Goal: Transaction & Acquisition: Purchase product/service

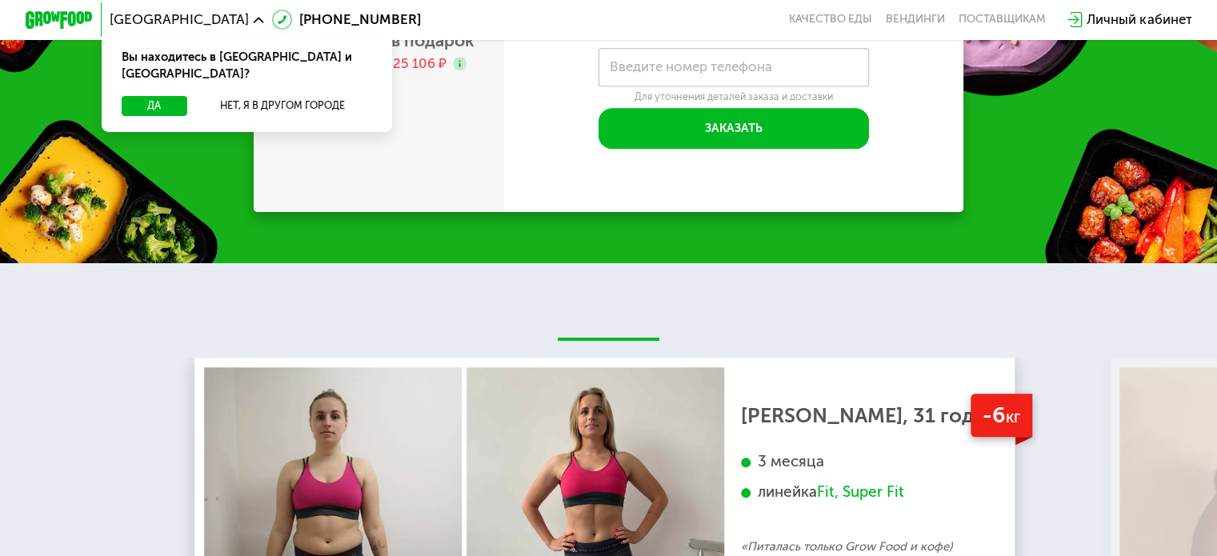
scroll to position [1760, 0]
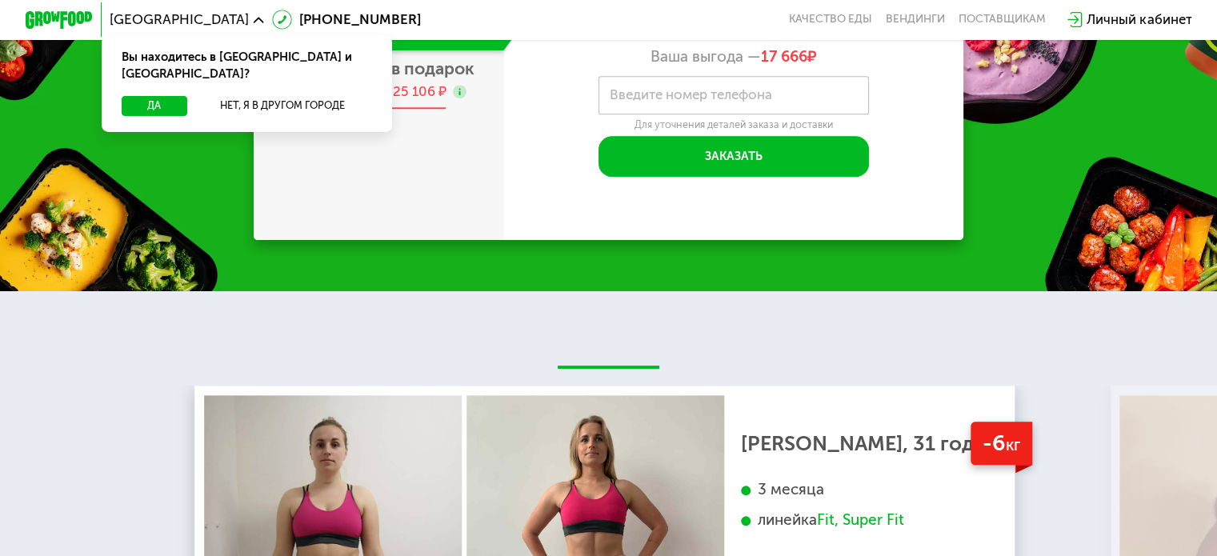
click at [410, 78] on span "12 дней + 2 в подарок" at bounding box center [386, 68] width 178 height 20
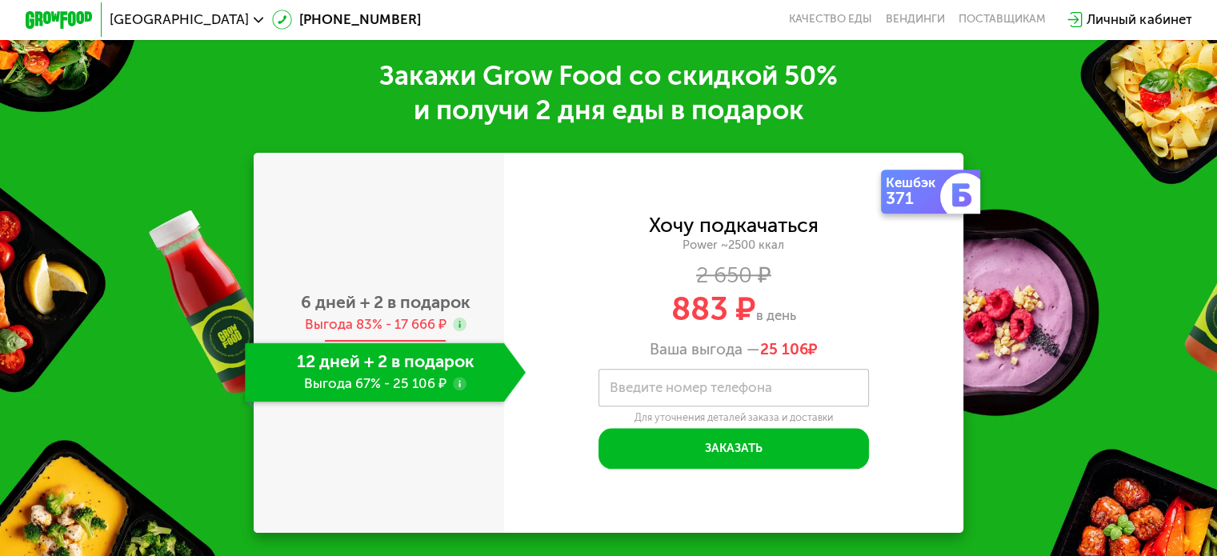
click at [400, 316] on div "6 дней + 2 в подарок Выгода 83% - 17 666 ₽" at bounding box center [385, 312] width 281 height 59
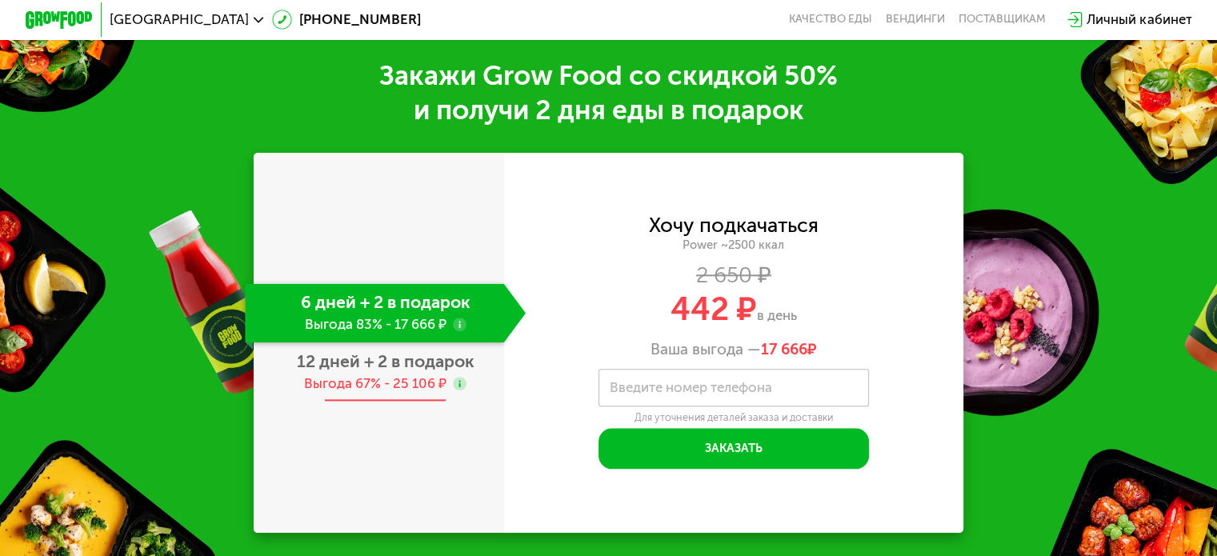
click at [421, 370] on span "12 дней + 2 в подарок" at bounding box center [386, 361] width 178 height 20
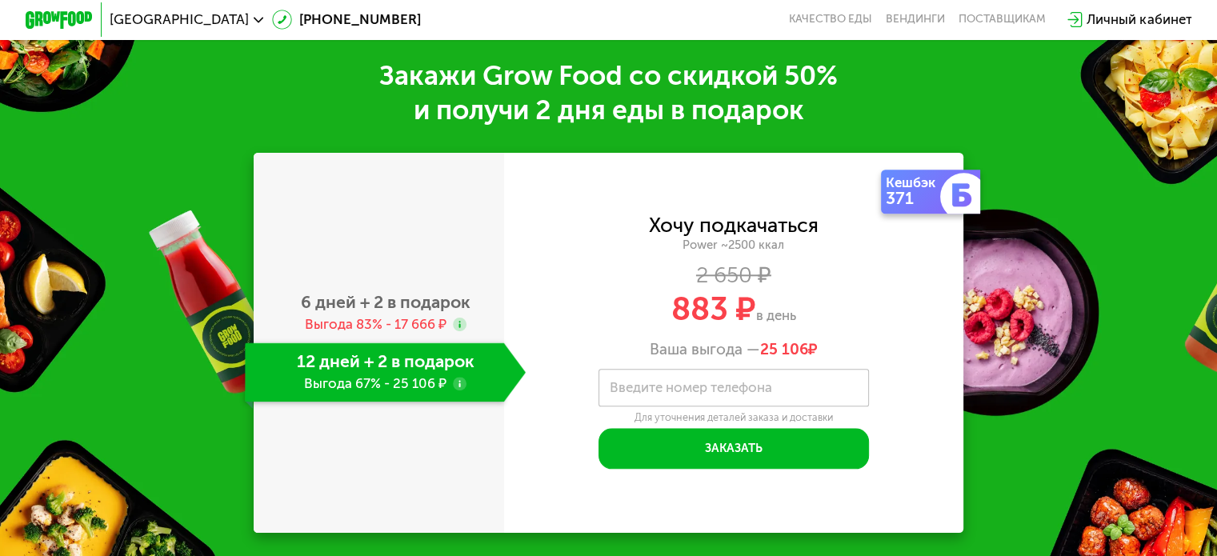
click at [1081, 278] on div "Закажи Grow Food со скидкой 50% и получи 2 дня еды в подарок 6 дней + 2 в подар…" at bounding box center [608, 296] width 1217 height 574
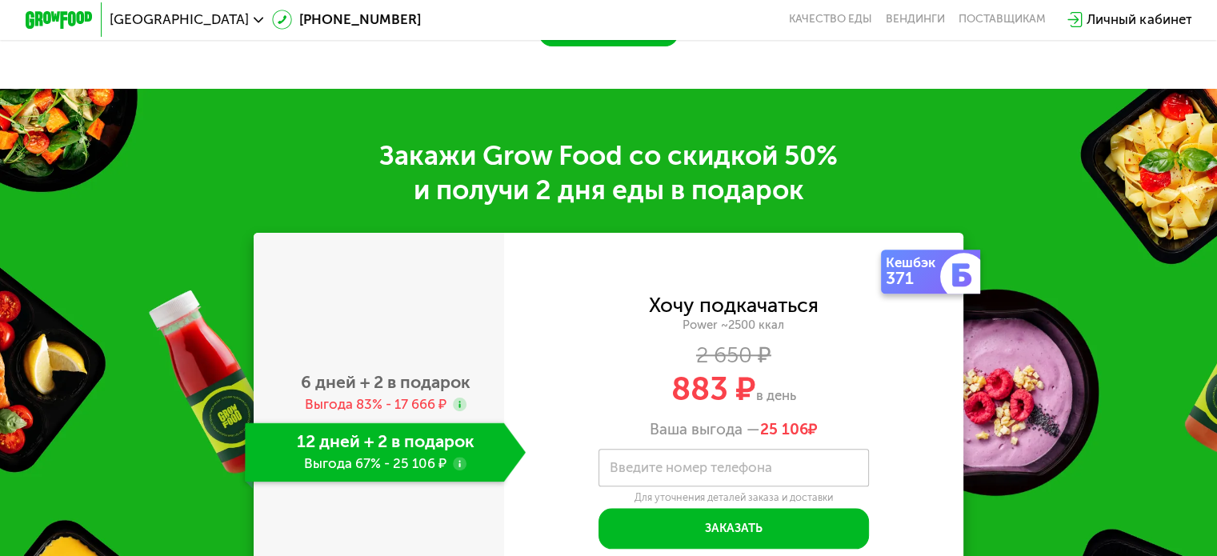
scroll to position [1840, 0]
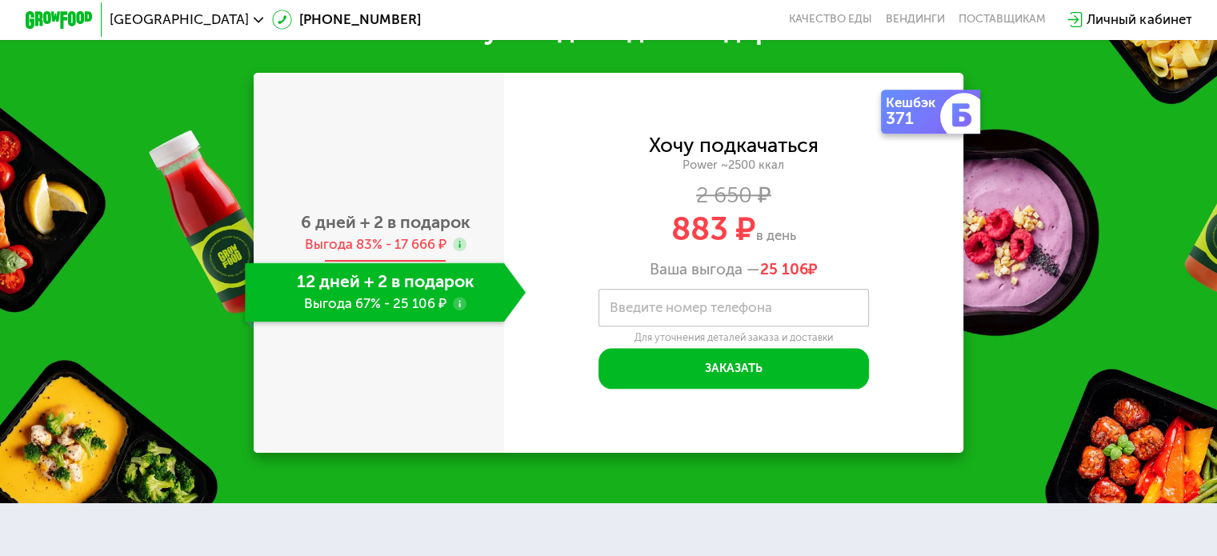
click at [422, 243] on div "Выгода 83% - 17 666 ₽" at bounding box center [375, 244] width 142 height 18
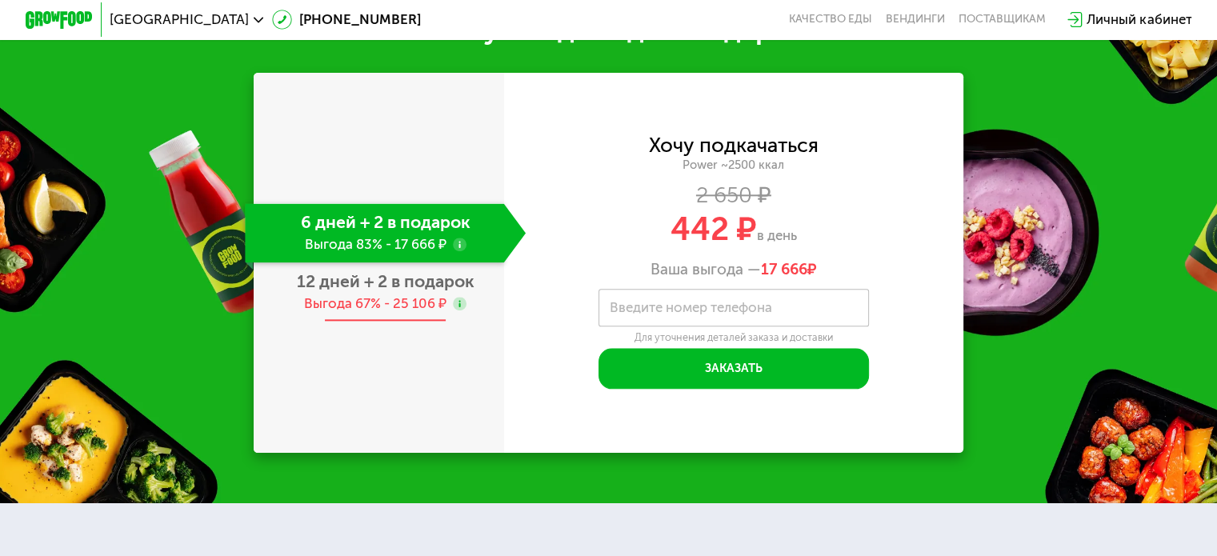
click at [427, 310] on div "Выгода 67% - 25 106 ₽" at bounding box center [375, 303] width 142 height 18
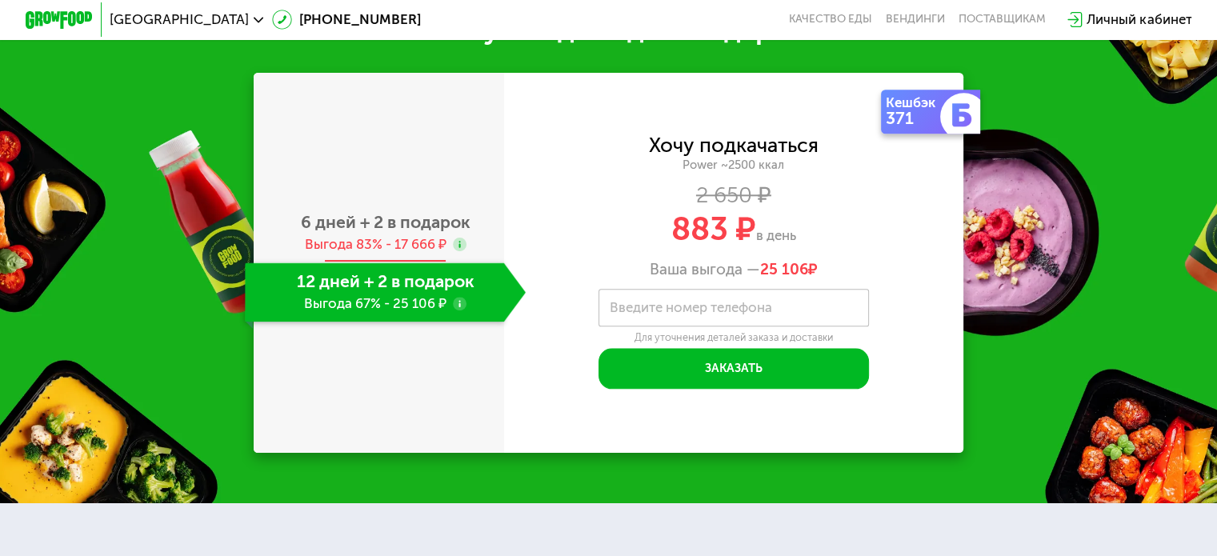
click at [428, 246] on div "Выгода 83% - 17 666 ₽" at bounding box center [375, 244] width 142 height 18
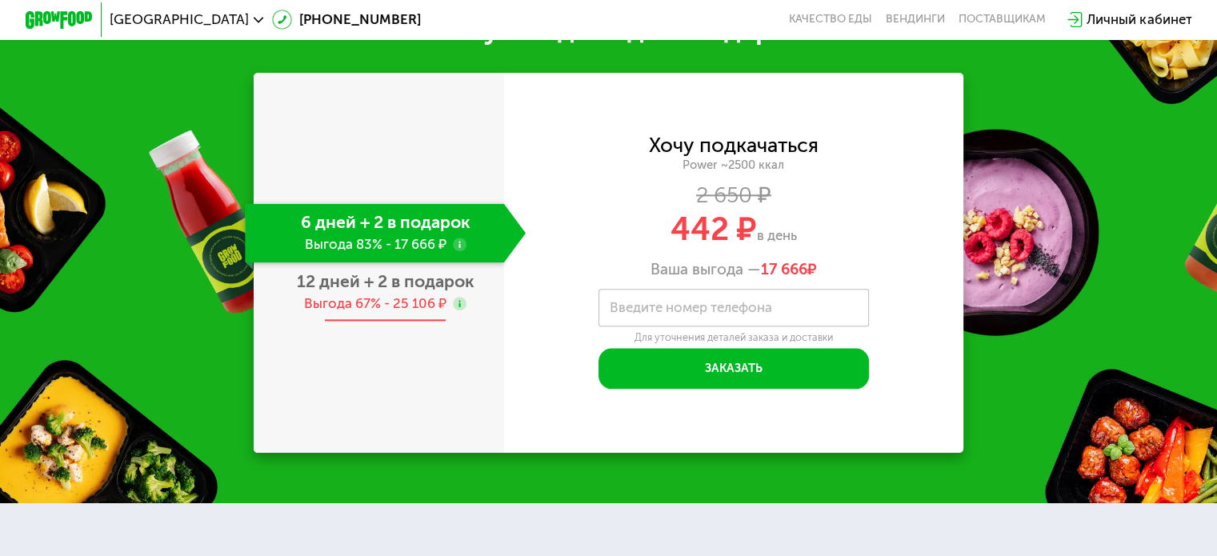
click at [420, 291] on span "12 дней + 2 в подарок" at bounding box center [386, 281] width 178 height 20
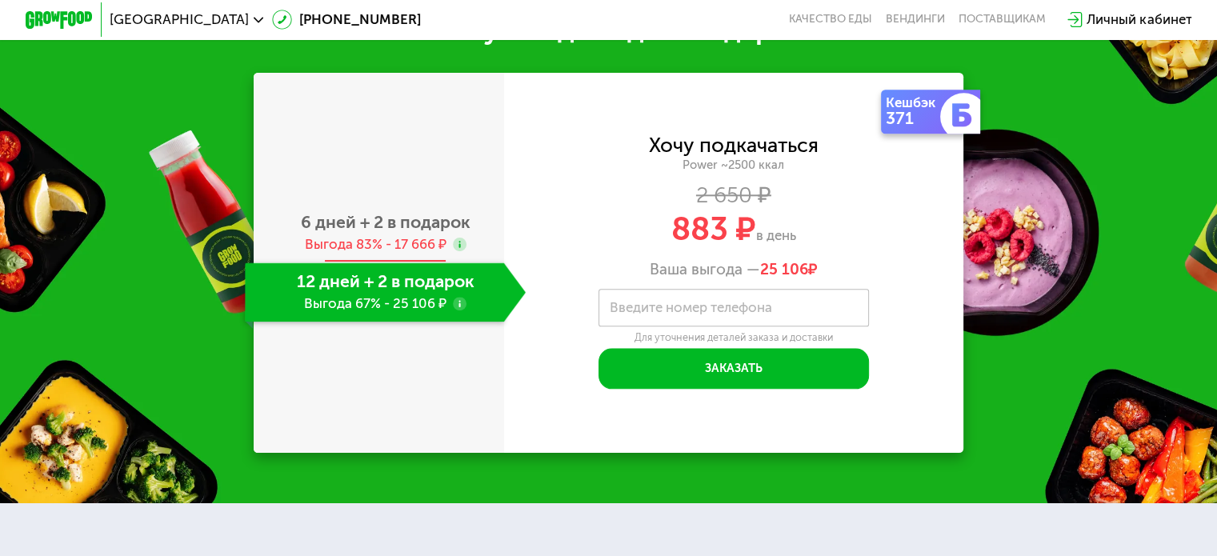
click at [435, 242] on div "Выгода 83% - 17 666 ₽" at bounding box center [375, 244] width 142 height 18
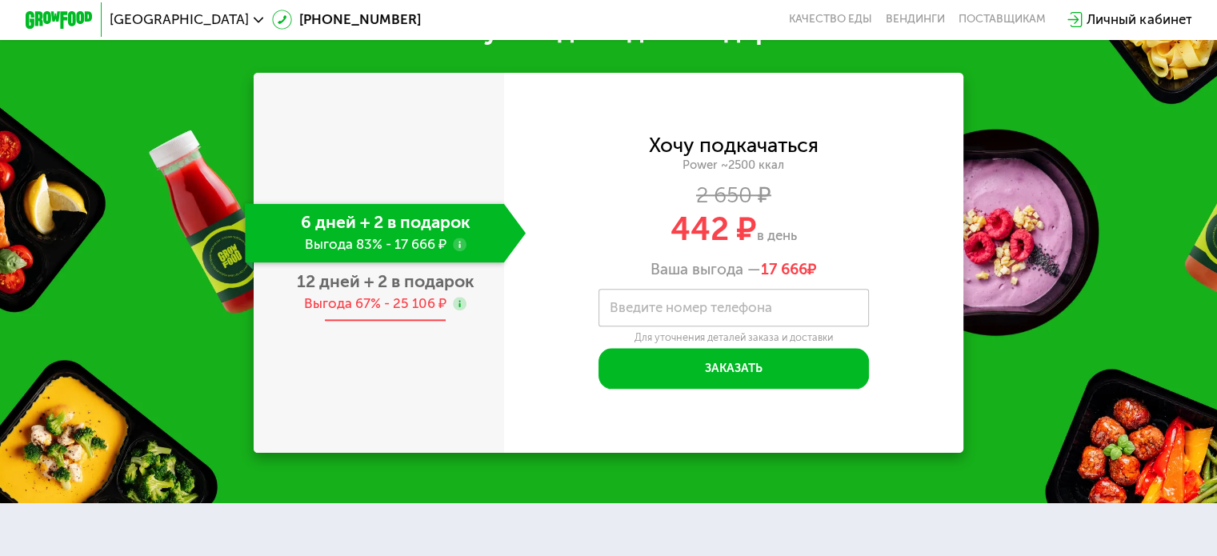
click at [433, 290] on span "12 дней + 2 в подарок" at bounding box center [386, 281] width 178 height 20
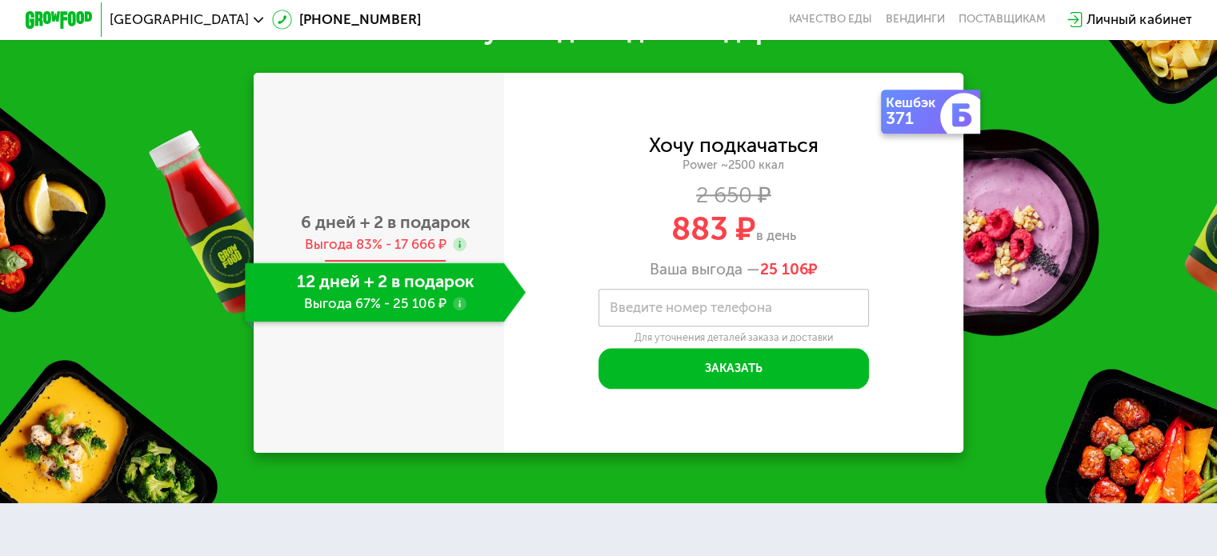
click at [420, 237] on div "6 дней + 2 в подарок Выгода 83% - 17 666 ₽" at bounding box center [385, 232] width 281 height 59
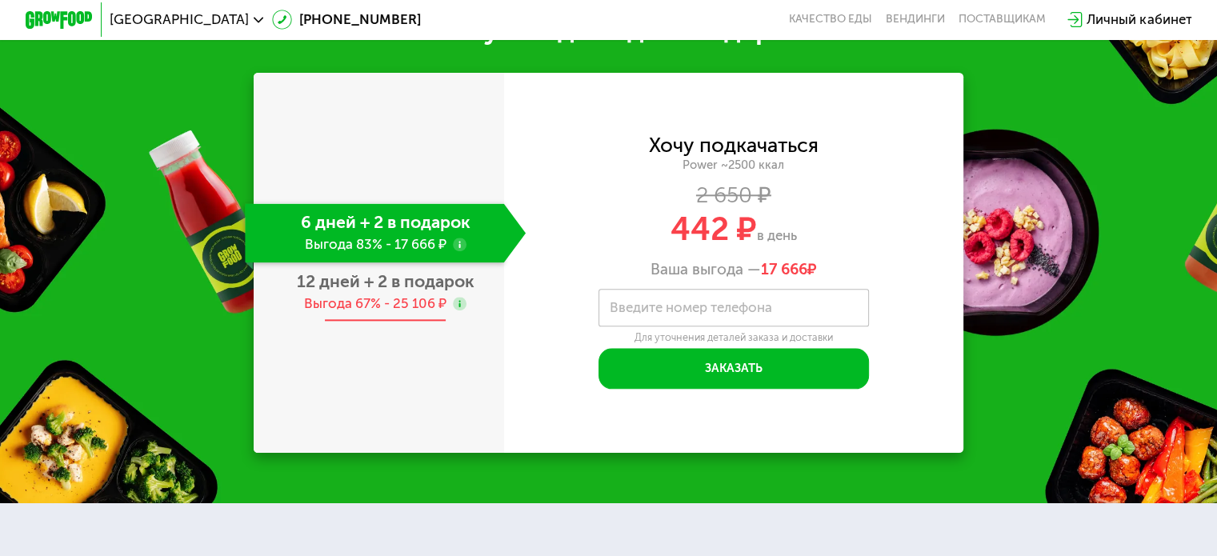
click at [421, 298] on div "Выгода 67% - 25 106 ₽" at bounding box center [375, 303] width 142 height 18
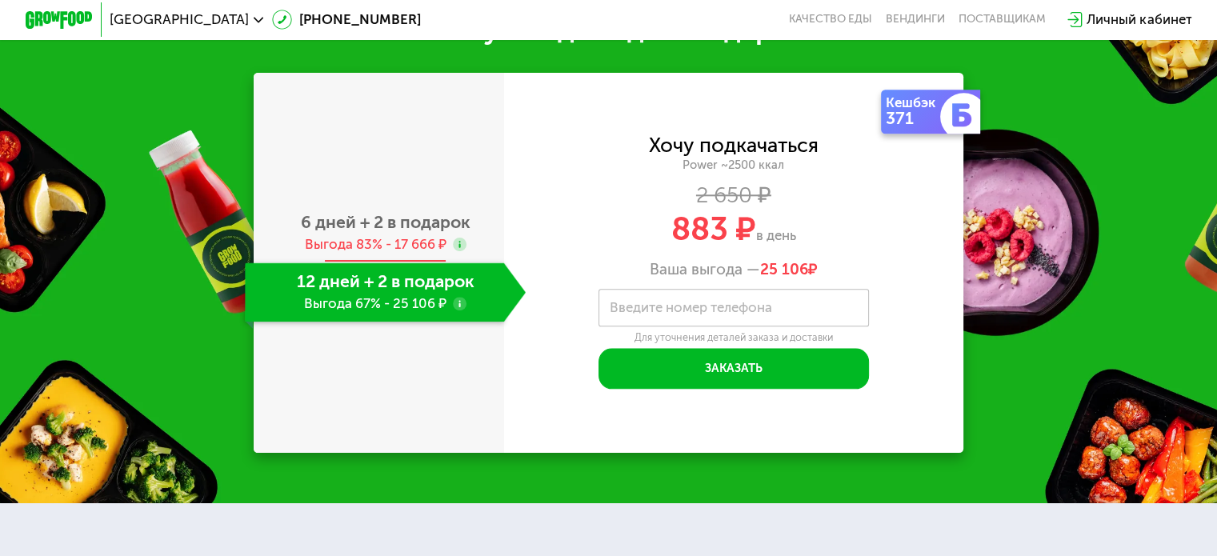
click at [433, 244] on div "Выгода 83% - 17 666 ₽" at bounding box center [375, 244] width 142 height 18
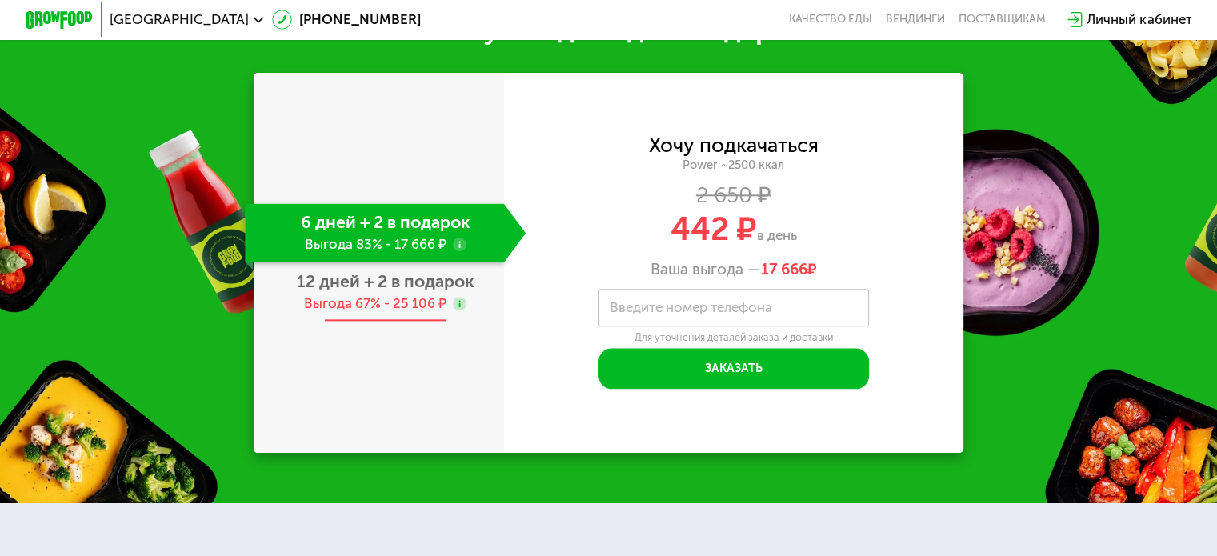
click at [433, 296] on div "12 дней + 2 в подарок Выгода 67% - 25 106 ₽" at bounding box center [385, 291] width 281 height 59
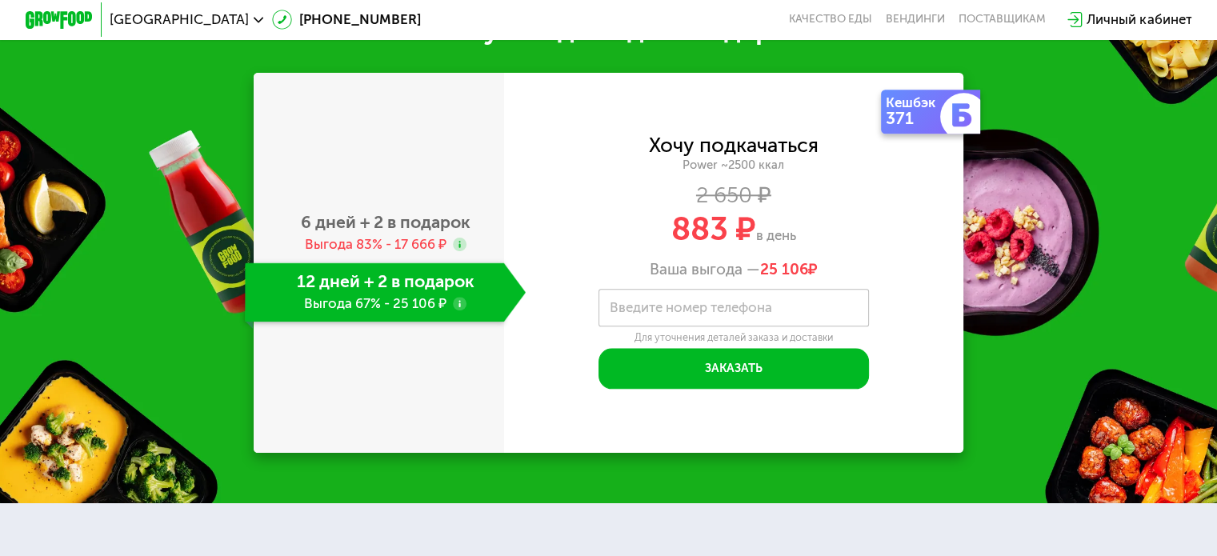
click at [460, 308] on use at bounding box center [460, 304] width 14 height 14
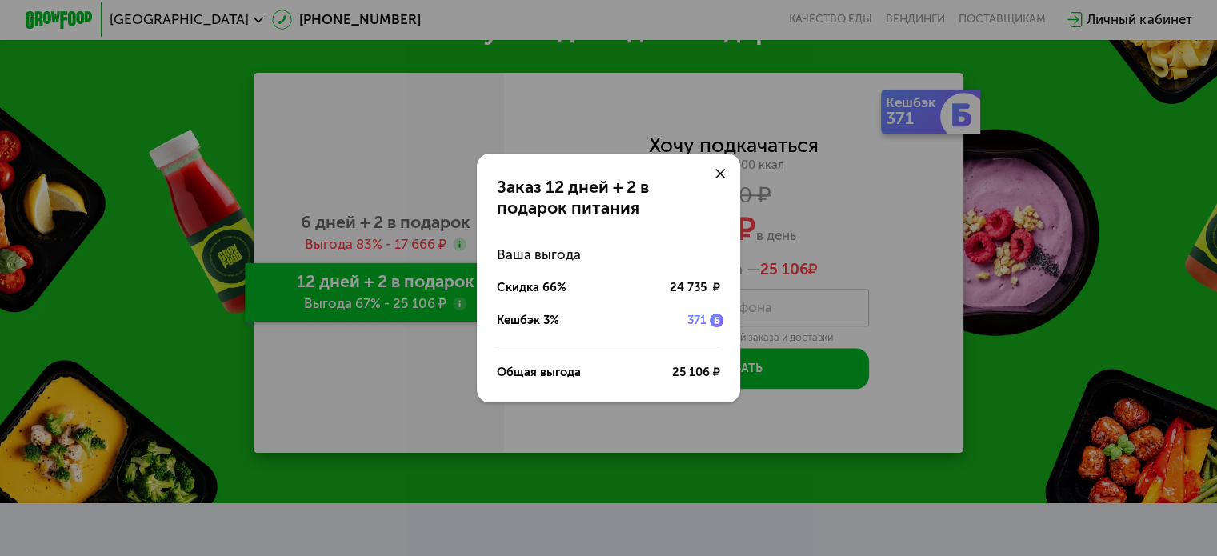
click at [718, 173] on icon at bounding box center [720, 174] width 10 height 10
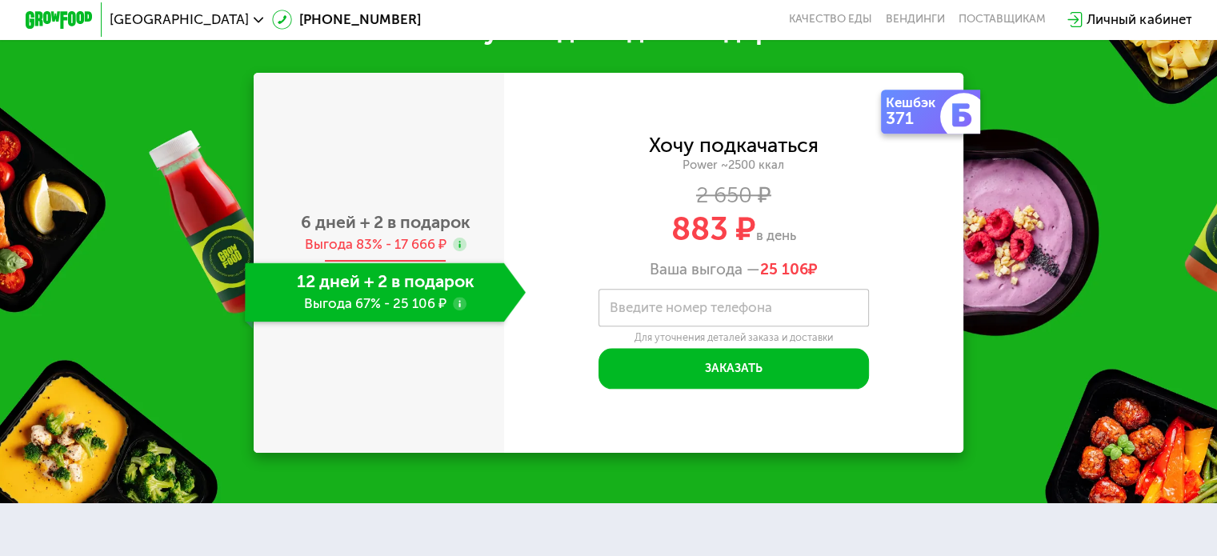
click at [459, 249] on use at bounding box center [460, 245] width 14 height 14
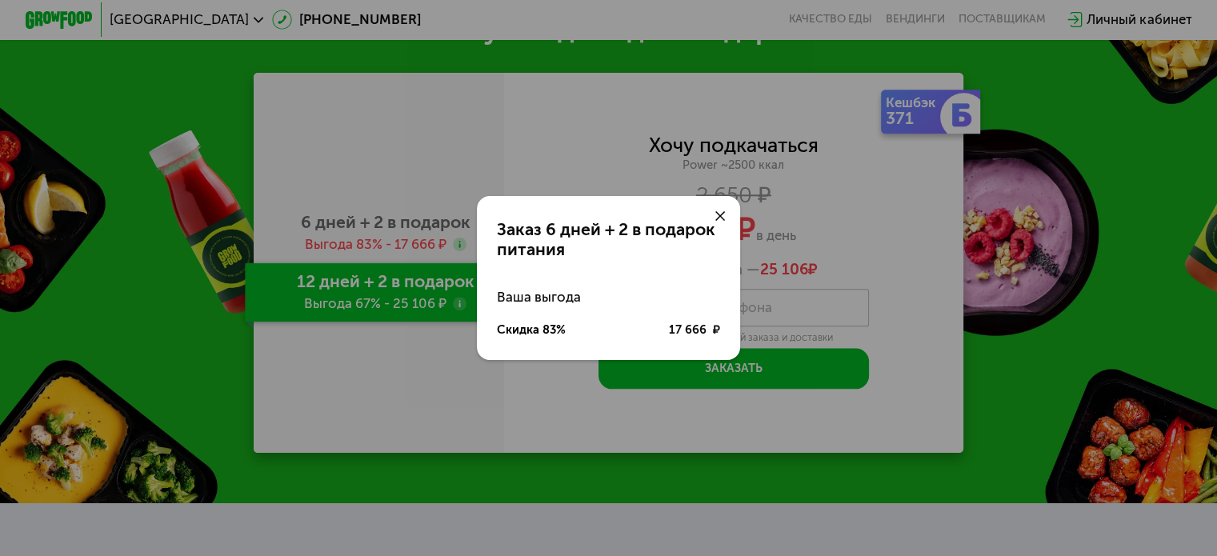
click at [718, 217] on use at bounding box center [720, 216] width 10 height 10
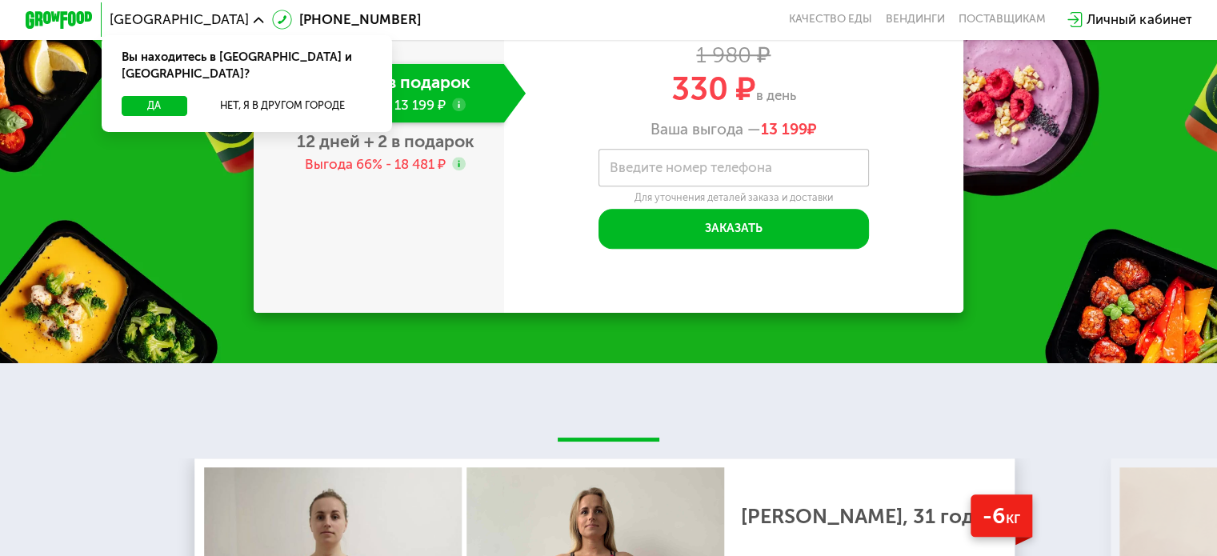
scroll to position [1440, 0]
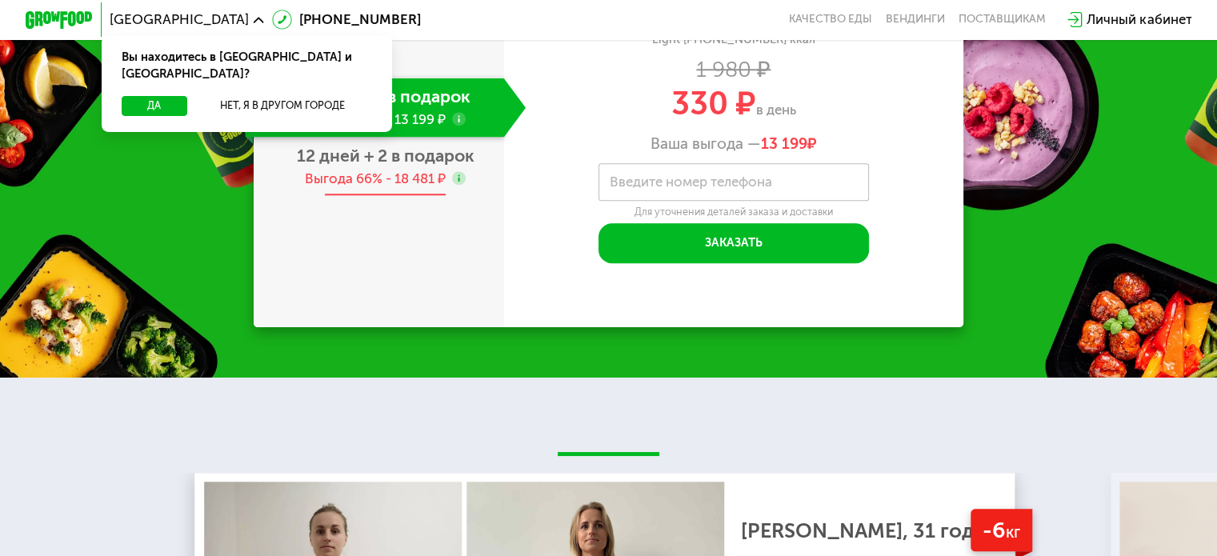
click at [408, 188] on div "Выгода 66% - 18 481 ₽" at bounding box center [375, 179] width 141 height 18
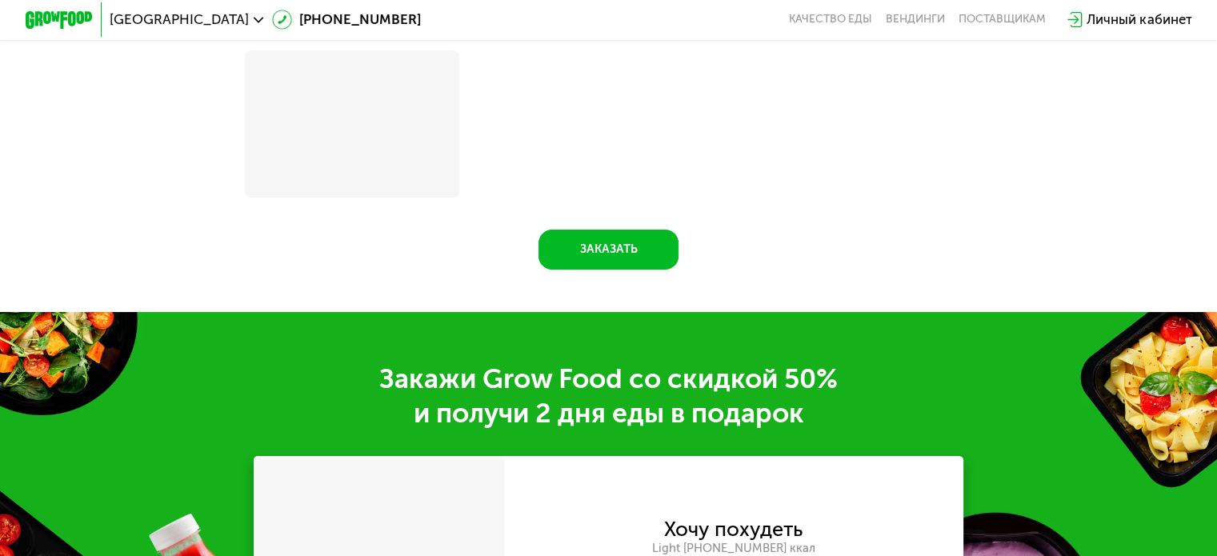
scroll to position [1888, 0]
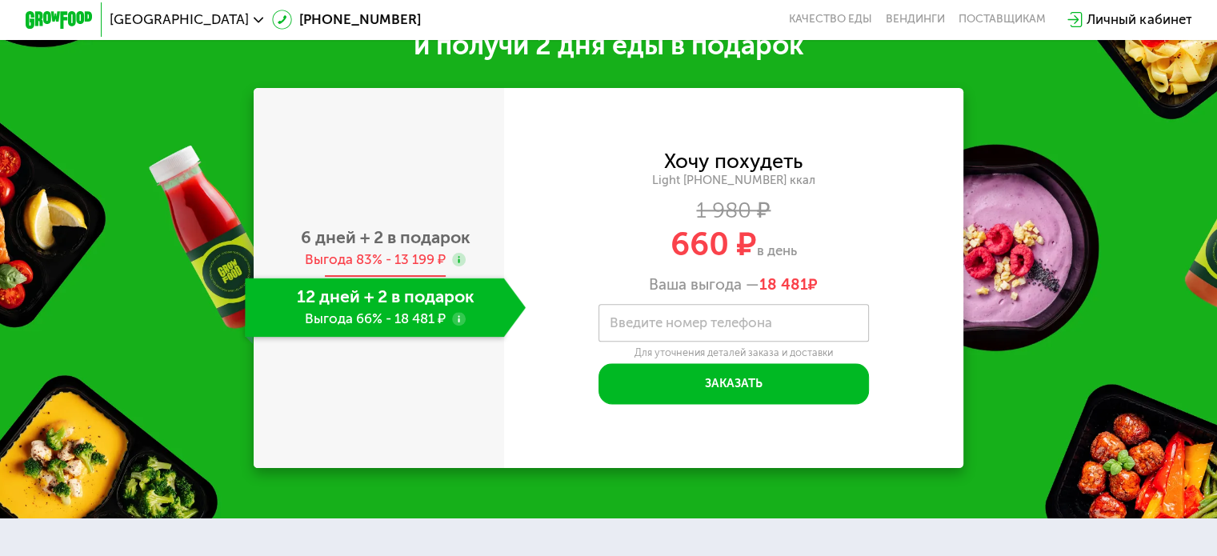
click at [392, 269] on div "Выгода 83% - 13 199 ₽" at bounding box center [375, 259] width 141 height 18
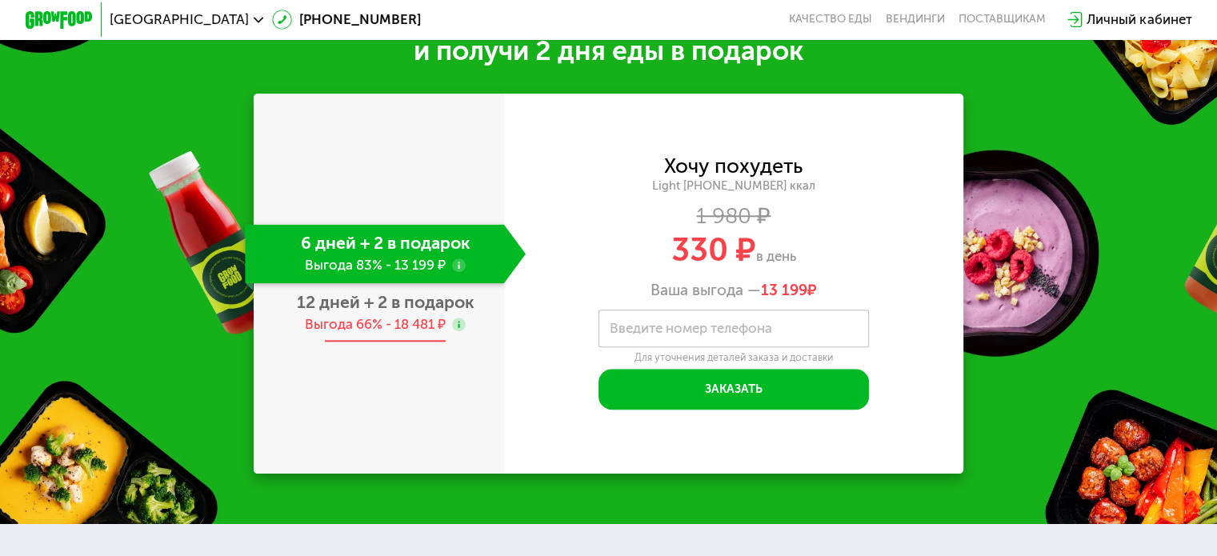
click at [416, 334] on div "Выгода 66% - 18 481 ₽" at bounding box center [375, 324] width 141 height 18
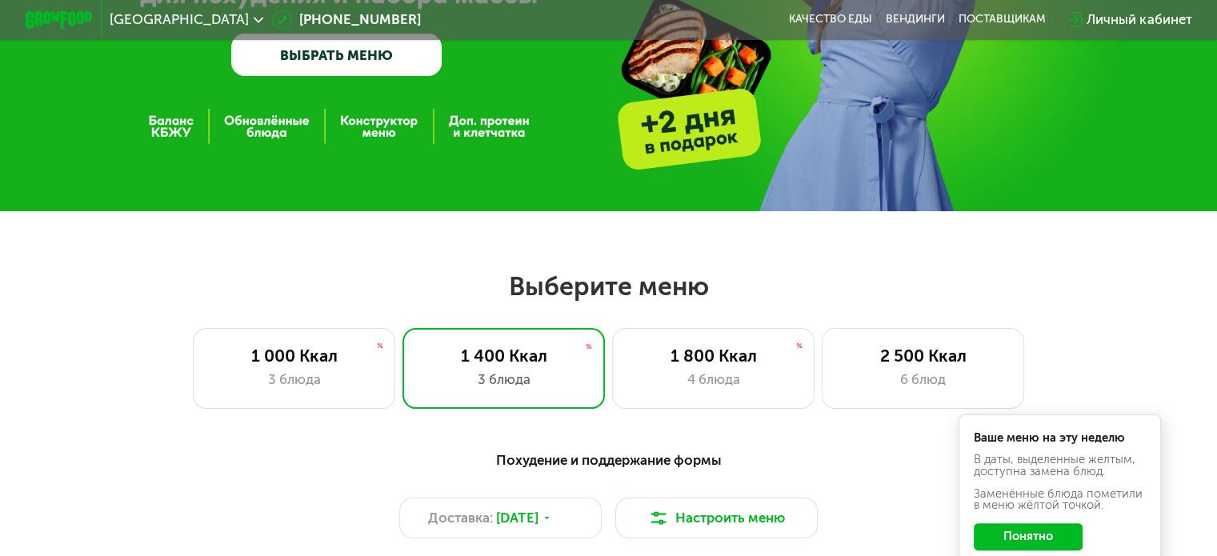
scroll to position [400, 0]
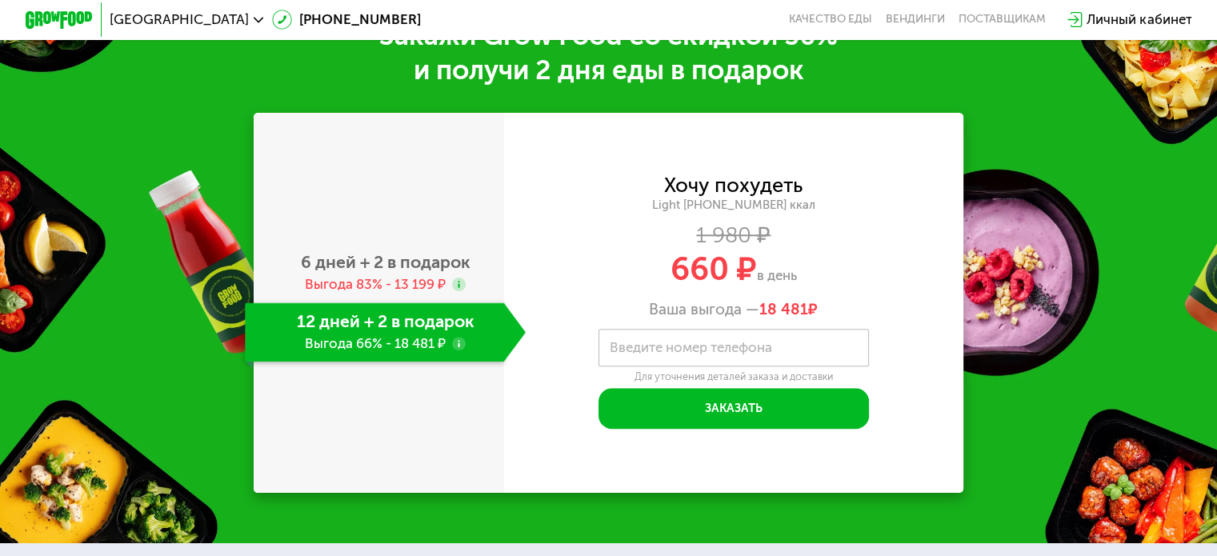
scroll to position [1520, 0]
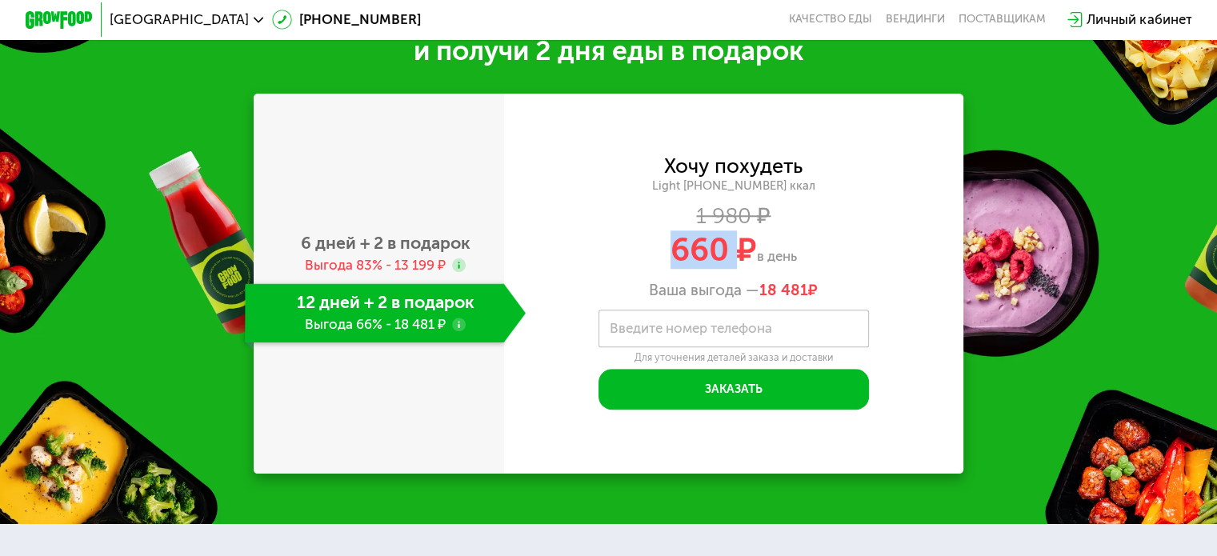
drag, startPoint x: 672, startPoint y: 262, endPoint x: 733, endPoint y: 262, distance: 60.8
click at [733, 262] on span "660 ₽" at bounding box center [713, 249] width 86 height 38
click at [762, 264] on span "в день" at bounding box center [777, 256] width 40 height 16
click at [349, 253] on span "6 дней + 2 в подарок" at bounding box center [386, 243] width 170 height 20
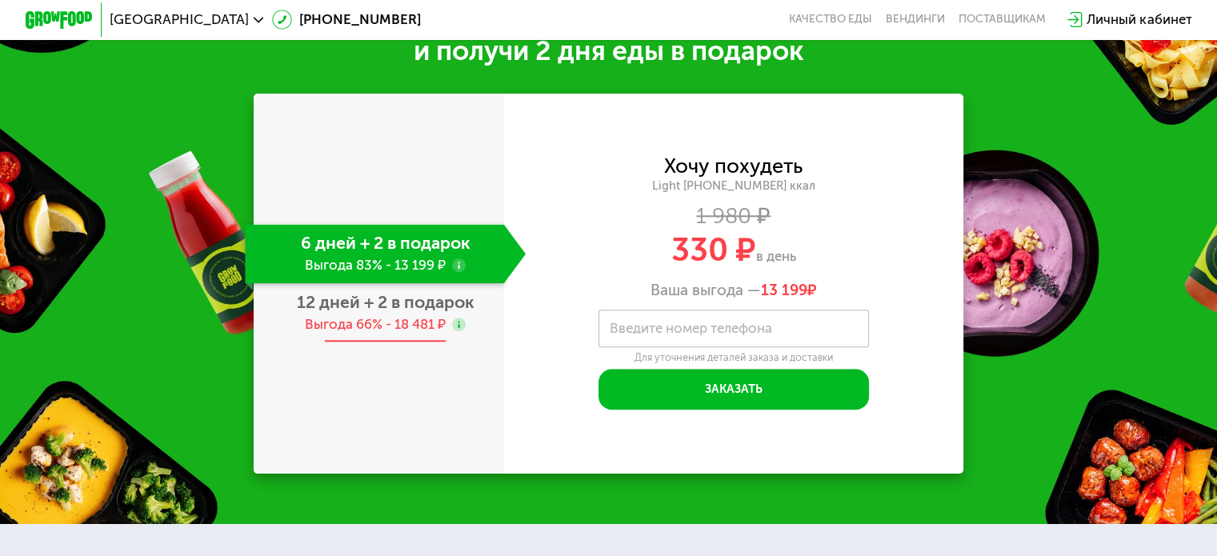
click at [384, 334] on div "Выгода 66% - 18 481 ₽" at bounding box center [375, 324] width 141 height 18
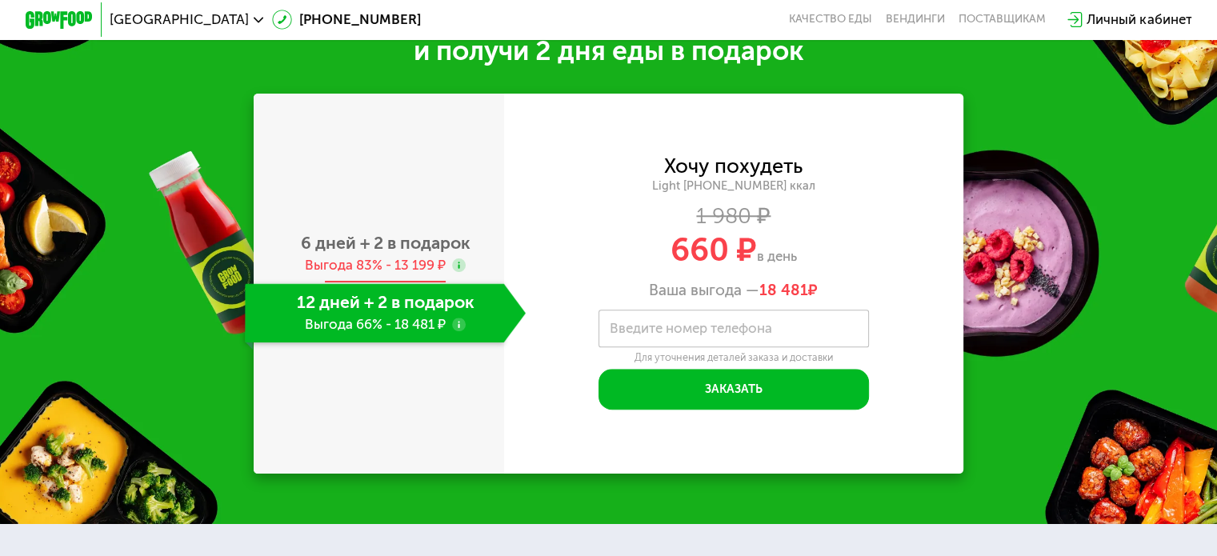
click at [383, 253] on span "6 дней + 2 в подарок" at bounding box center [386, 243] width 170 height 20
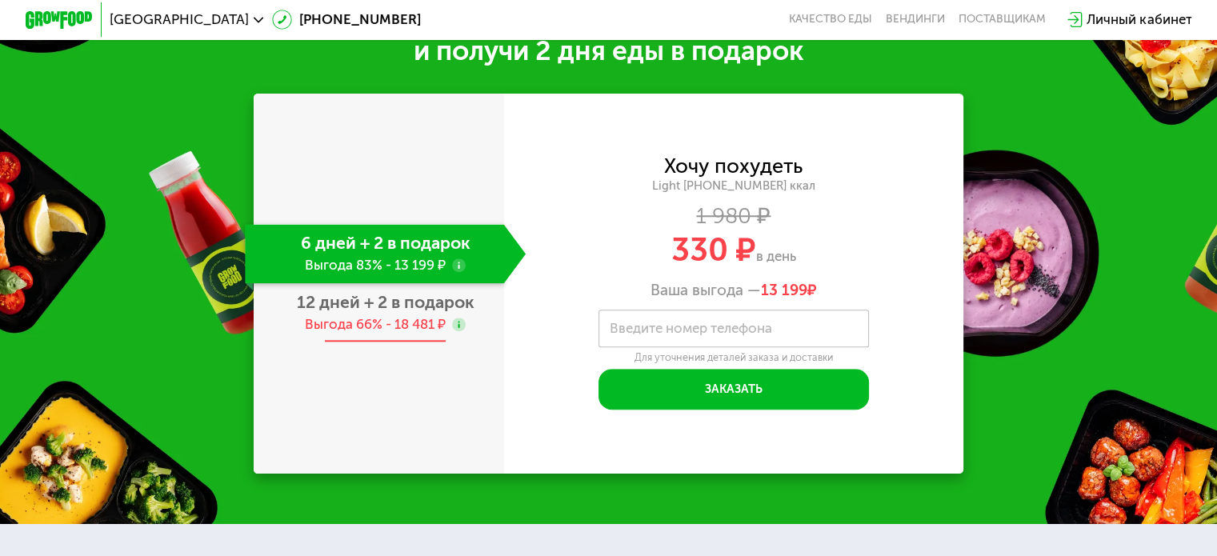
click at [457, 331] on use at bounding box center [459, 325] width 14 height 14
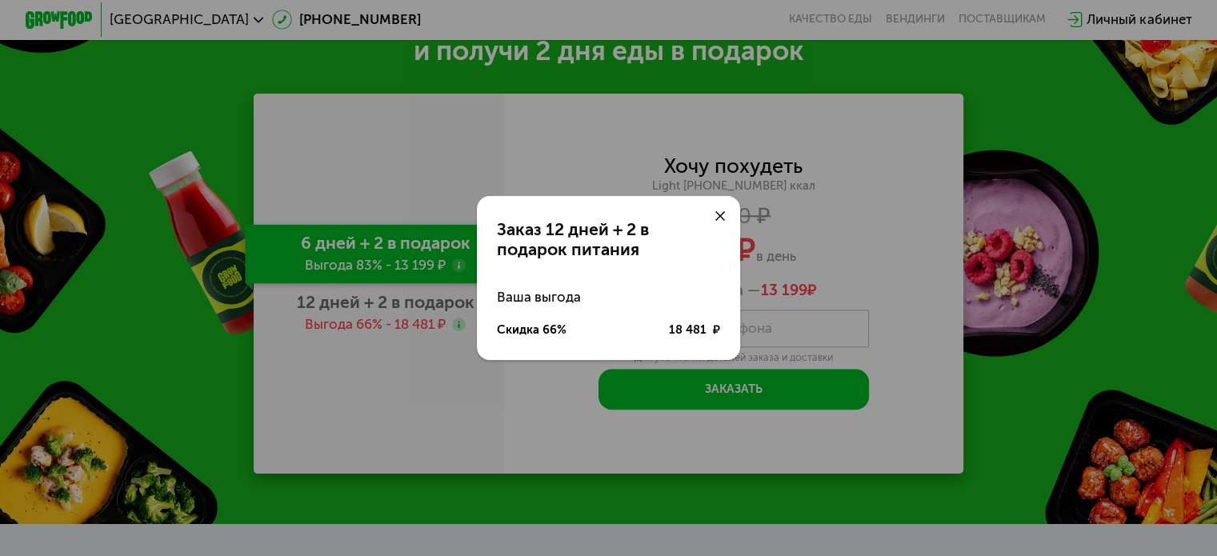
click at [725, 214] on icon at bounding box center [720, 216] width 10 height 10
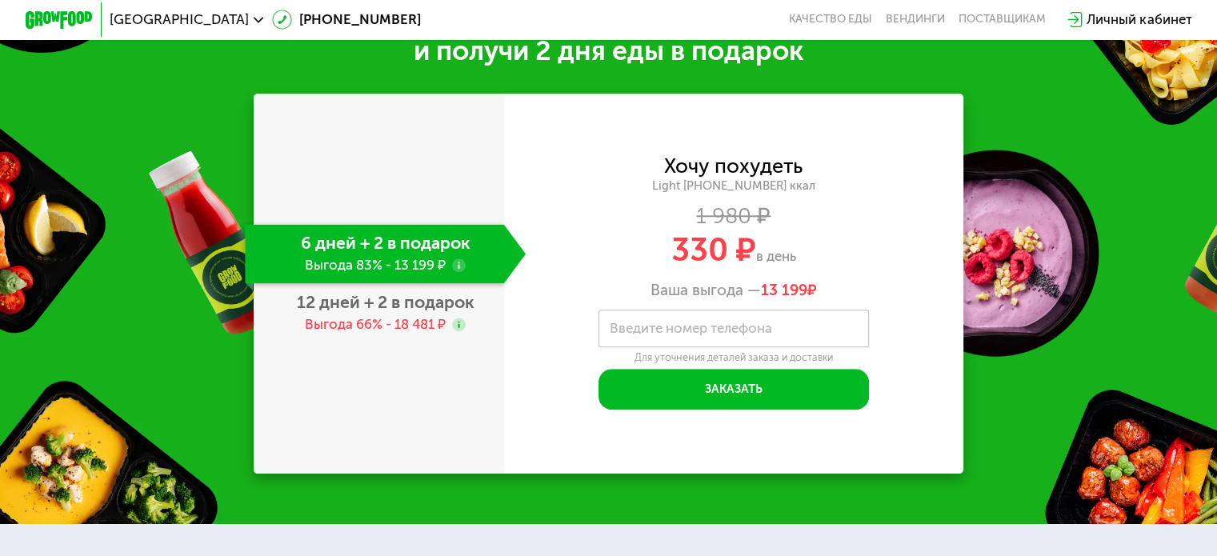
click at [458, 272] on use at bounding box center [459, 265] width 14 height 14
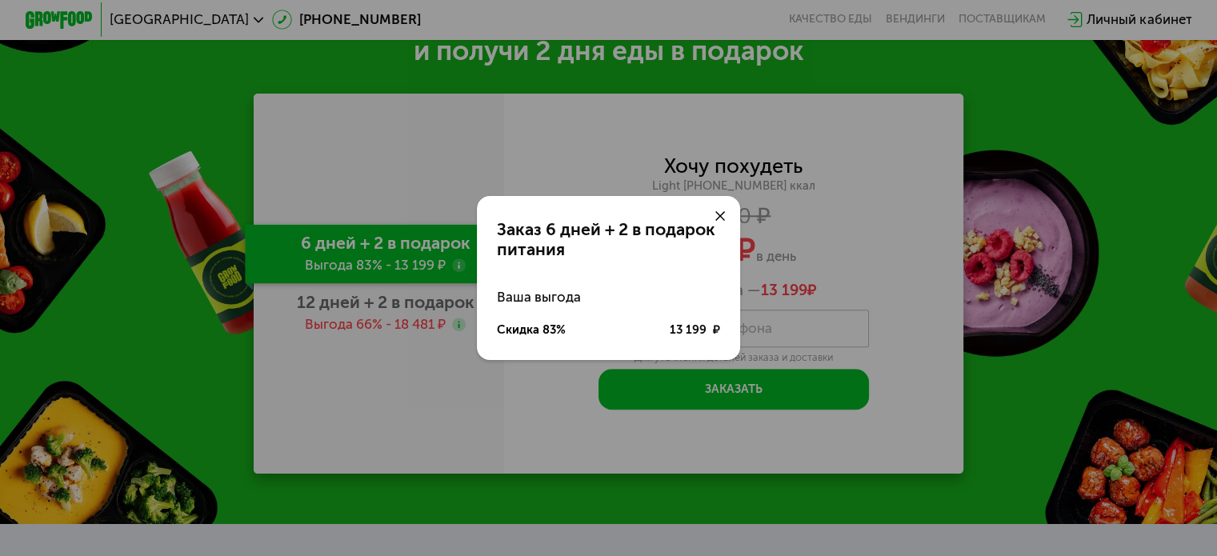
click at [717, 217] on icon at bounding box center [720, 216] width 10 height 10
